Goal: Find specific page/section: Find specific page/section

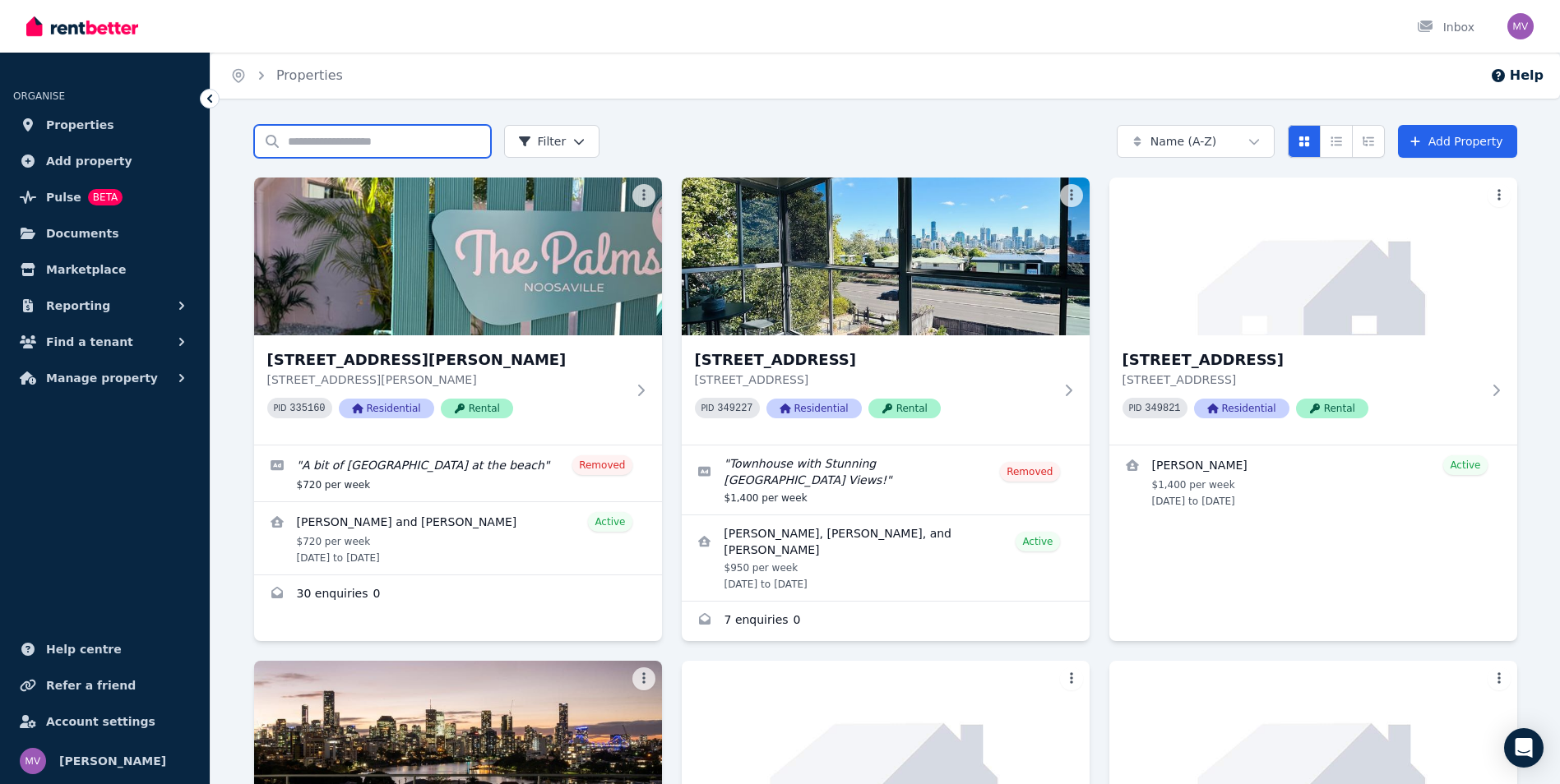
click at [380, 145] on input "Search properties" at bounding box center [372, 140] width 237 height 33
type input "*****"
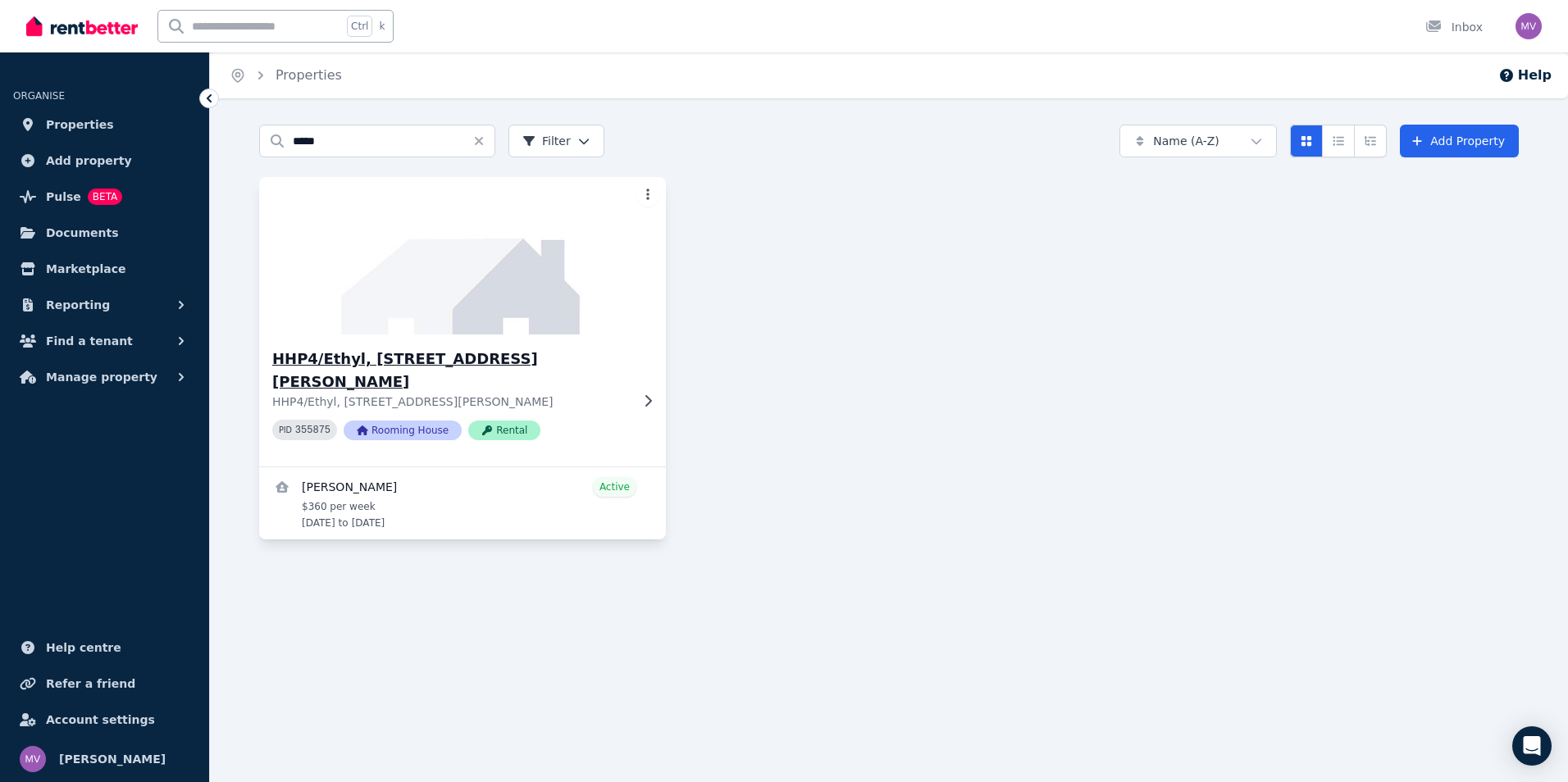
click at [372, 354] on h3 "HHP4/Ethyl, [STREET_ADDRESS][PERSON_NAME]" at bounding box center [451, 371] width 357 height 46
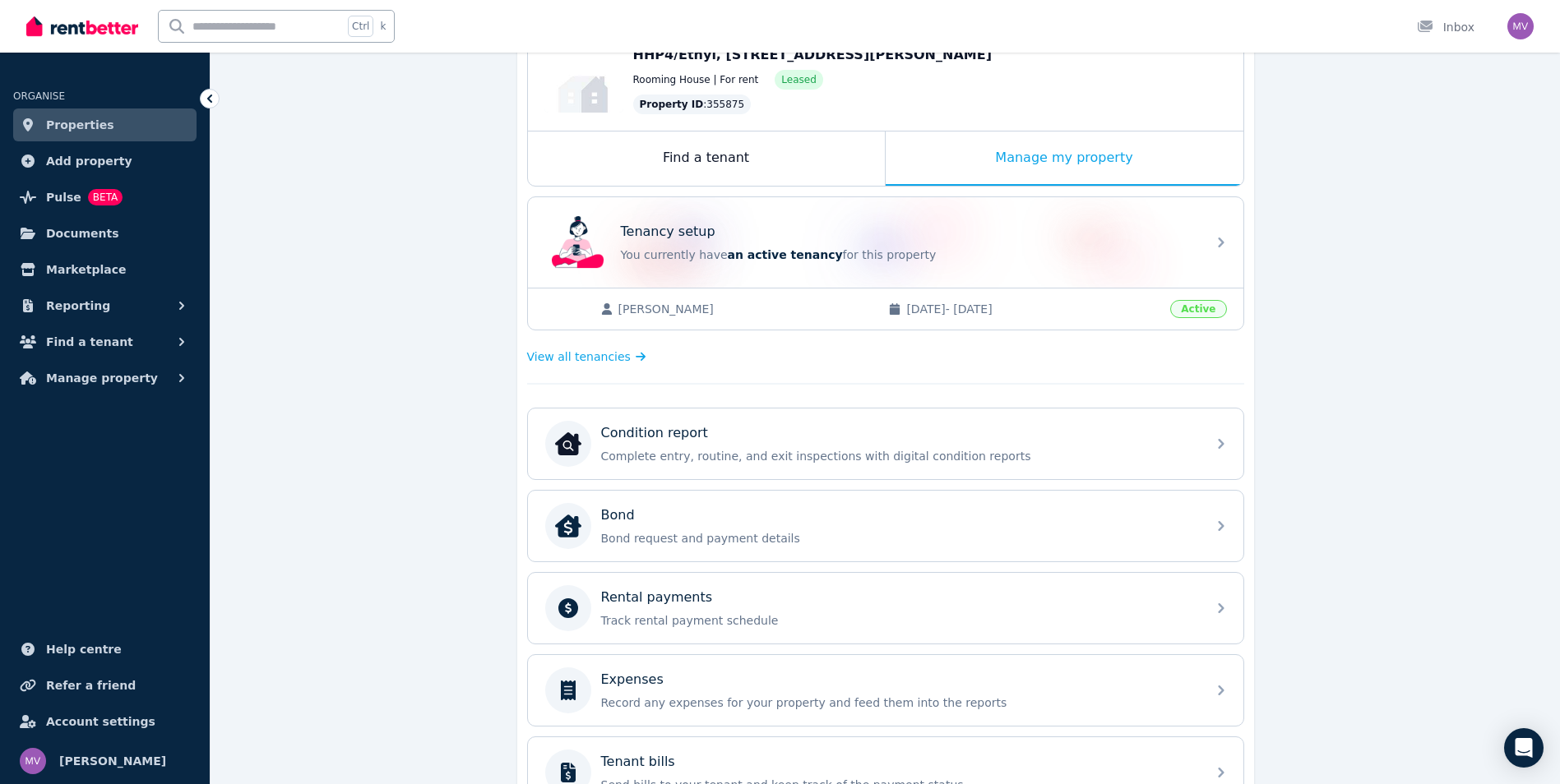
scroll to position [198, 0]
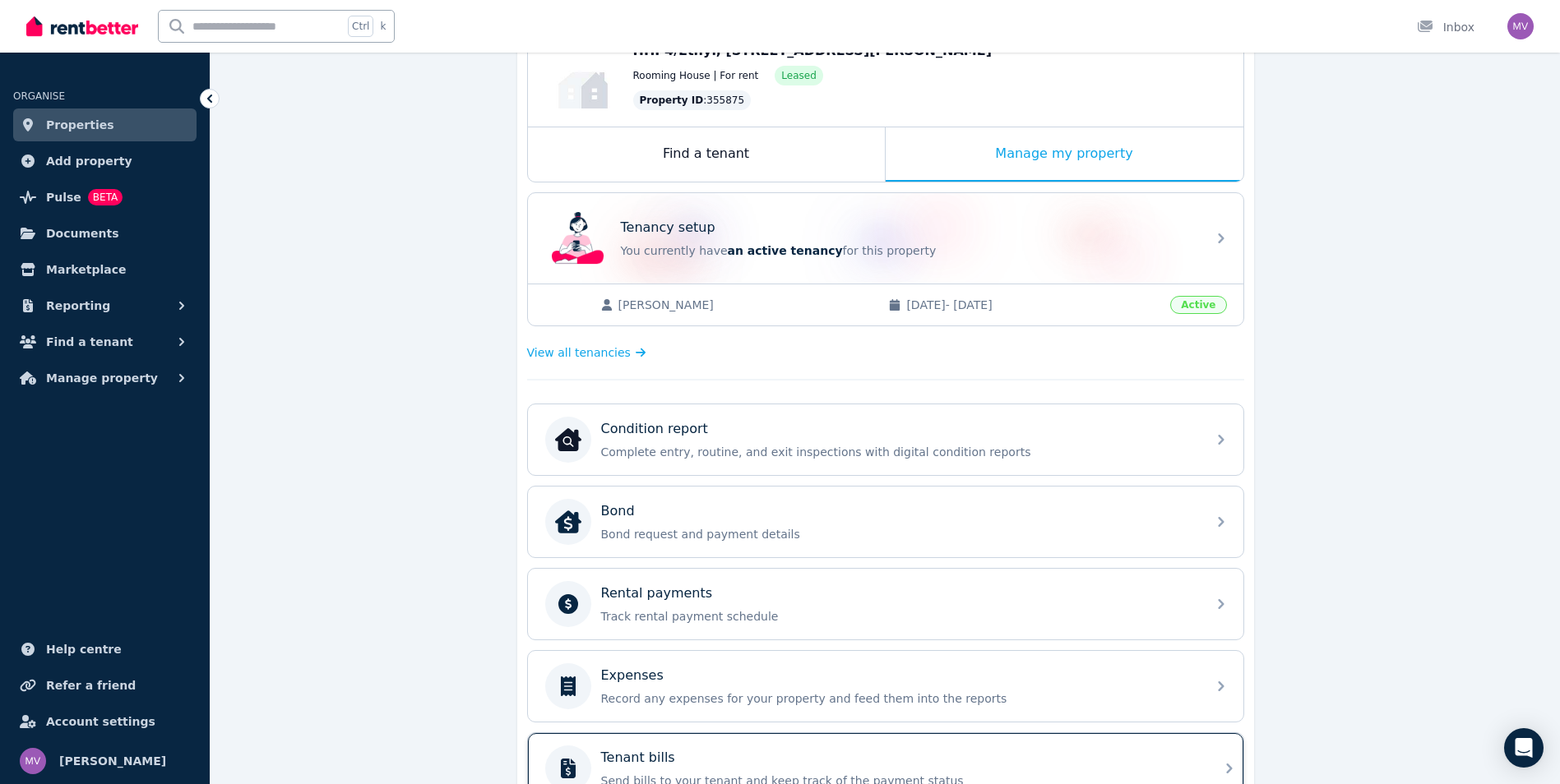
click at [659, 770] on div "Tenant bills Send bills to your tenant and keep track of the payment status" at bounding box center [899, 769] width 595 height 41
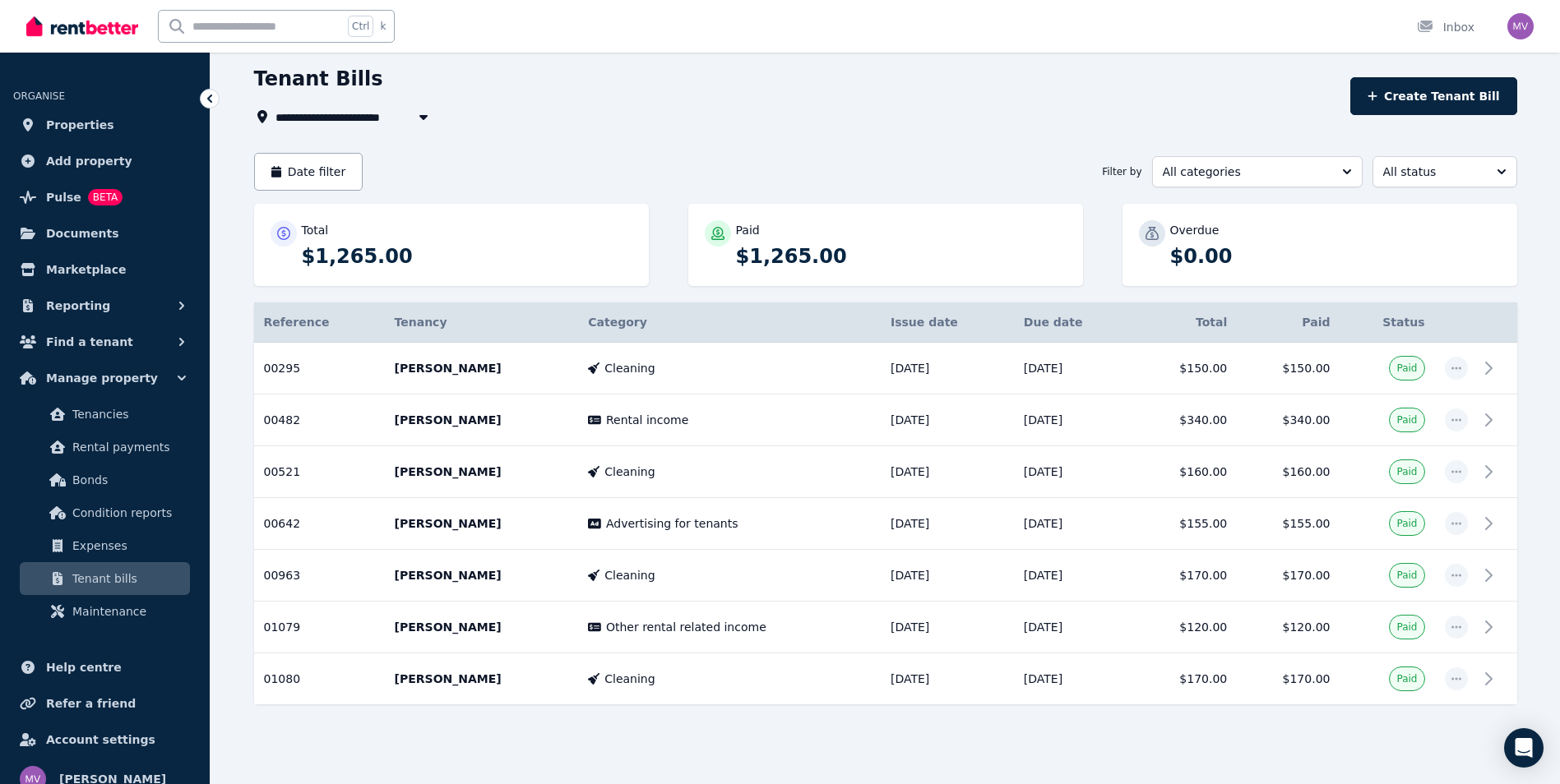
scroll to position [68, 0]
